Goal: Check status: Check status

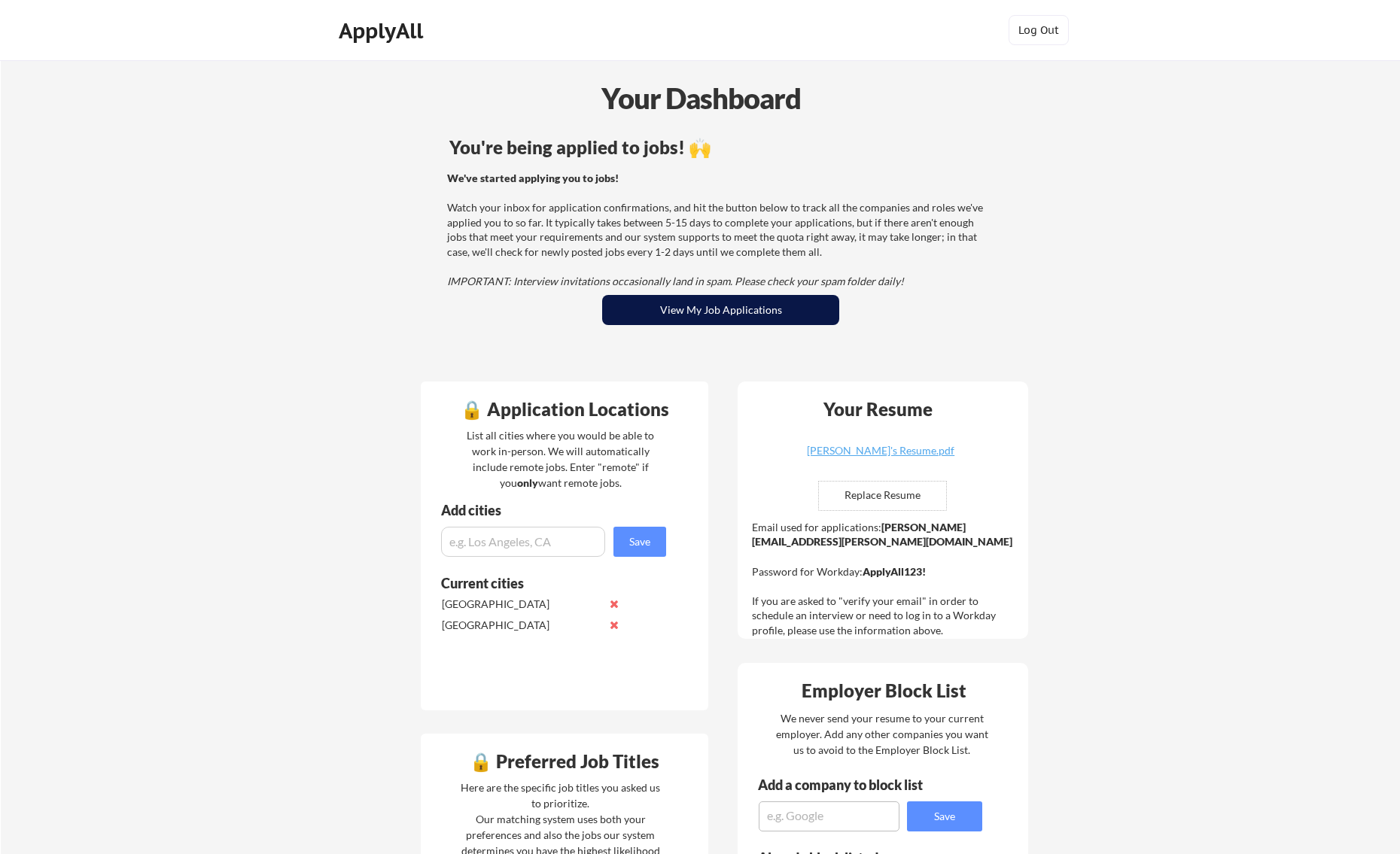
click at [690, 320] on button "View My Job Applications" at bounding box center [720, 310] width 237 height 30
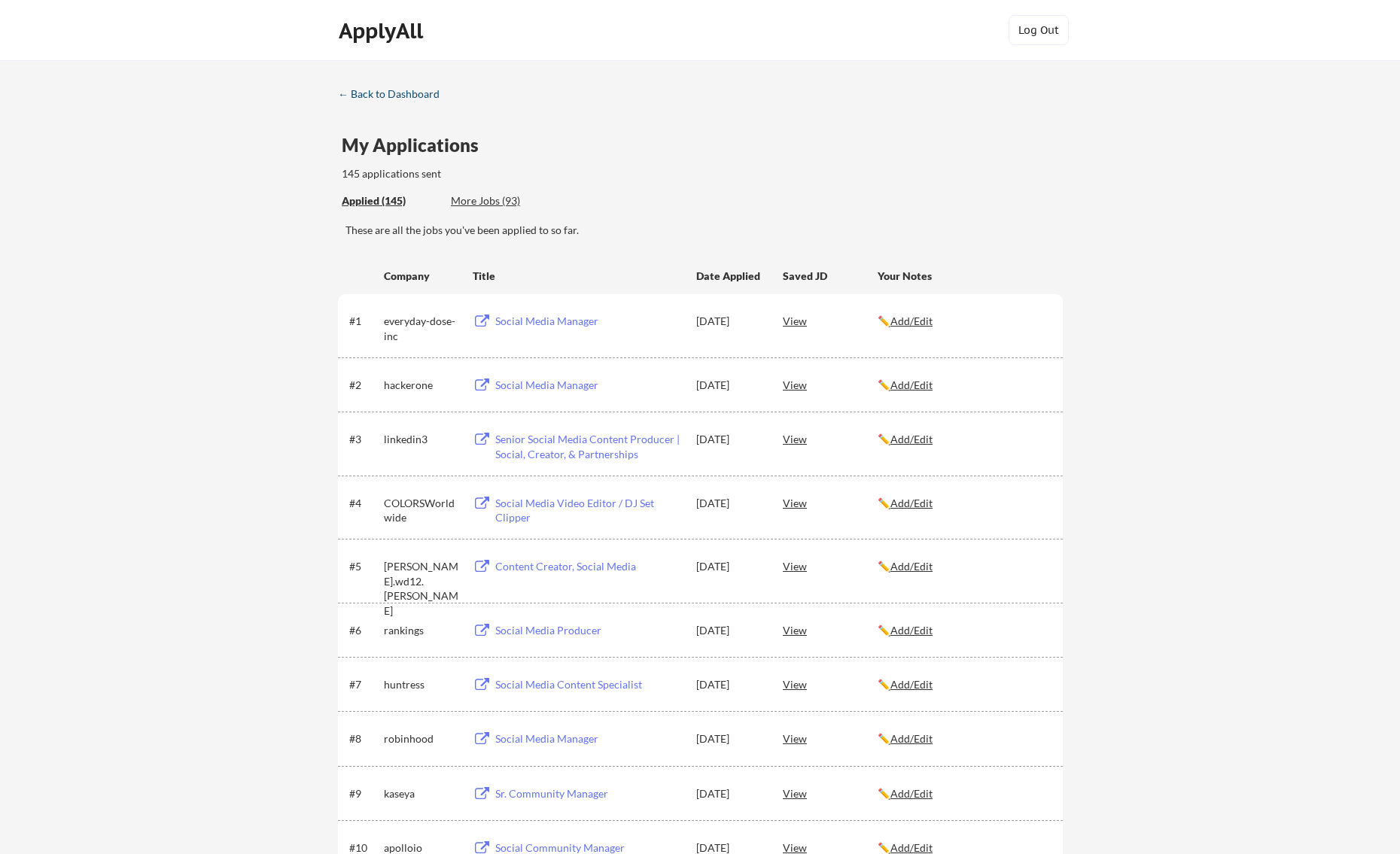
click at [395, 95] on div "← Back to Dashboard" at bounding box center [394, 94] width 113 height 10
